Goal: Download file/media

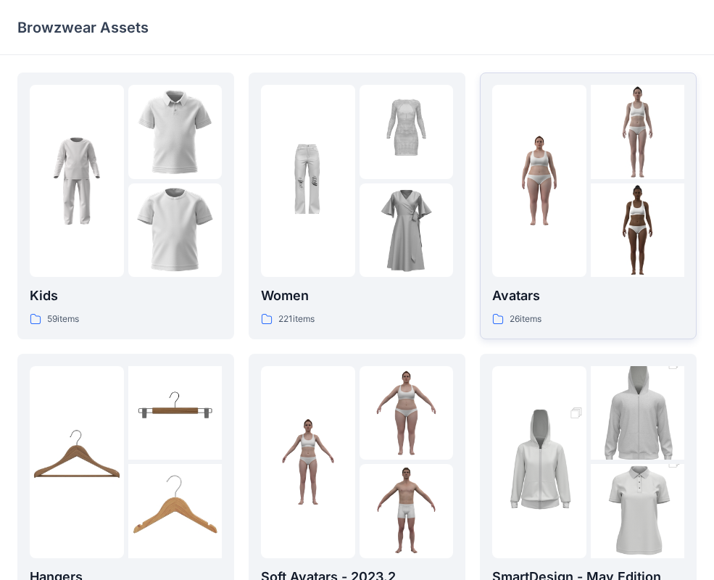
click at [543, 248] on div at bounding box center [539, 181] width 94 height 192
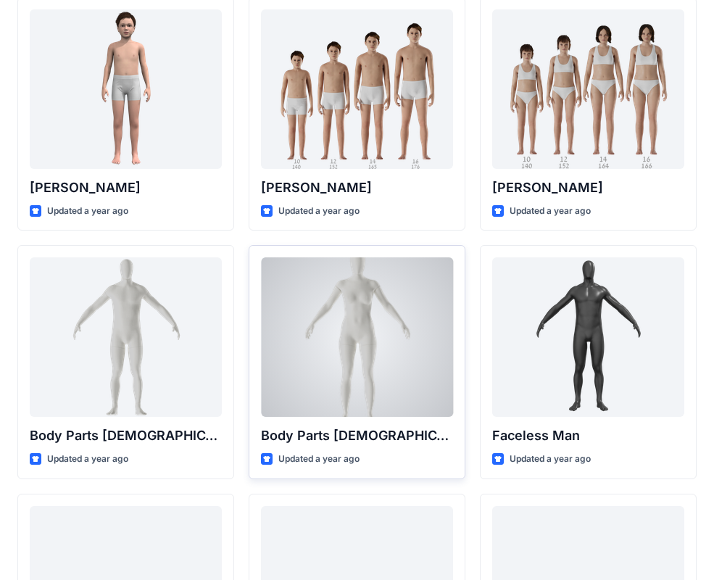
scroll to position [343, 0]
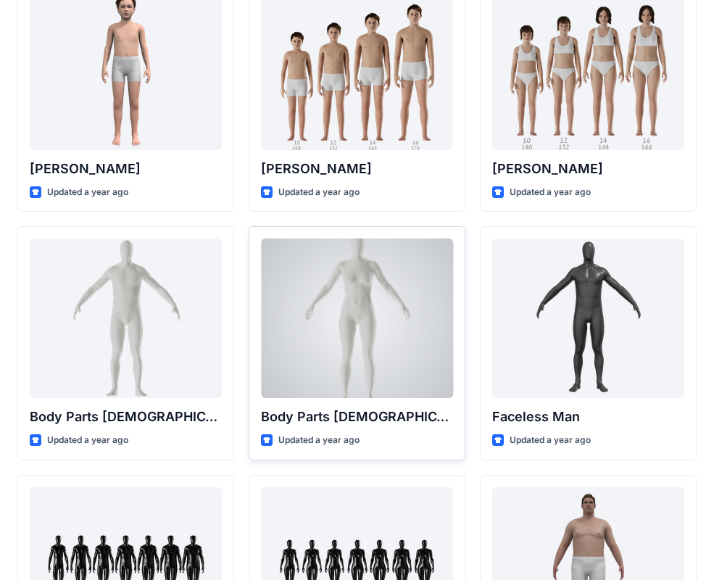
click at [353, 331] on div at bounding box center [357, 317] width 192 height 159
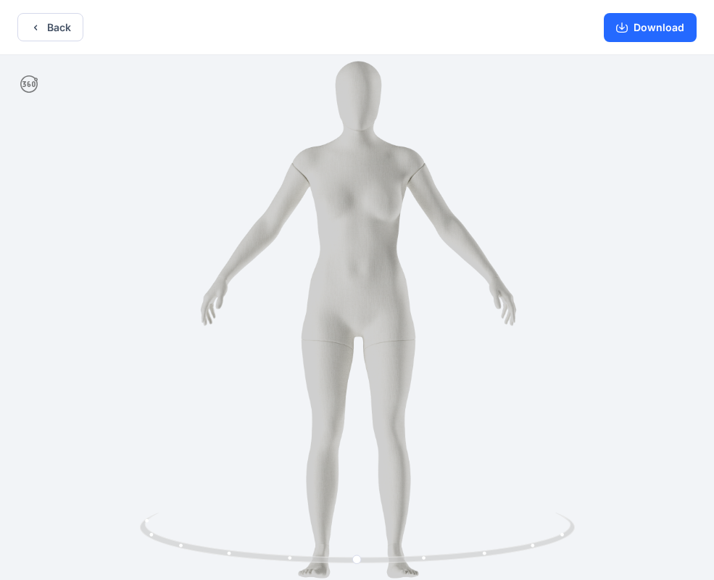
click at [86, 40] on div "Back Download" at bounding box center [357, 27] width 714 height 55
click at [78, 36] on button "Back" at bounding box center [50, 27] width 66 height 28
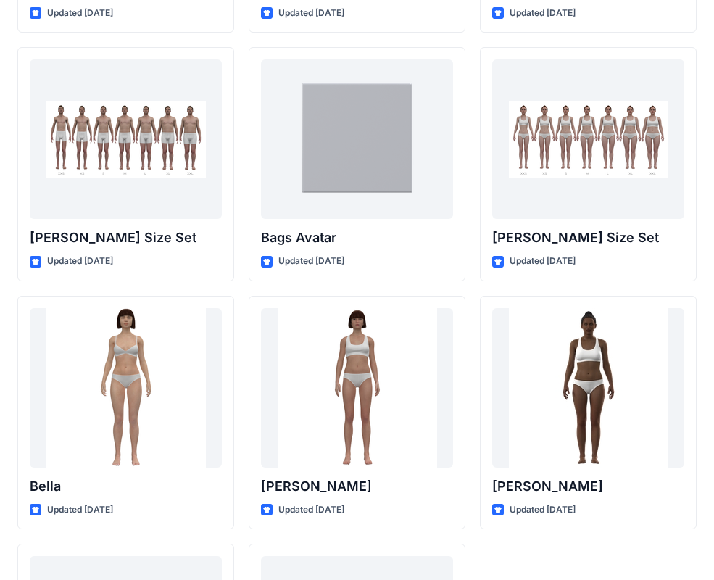
scroll to position [1238, 0]
